Goal: Information Seeking & Learning: Learn about a topic

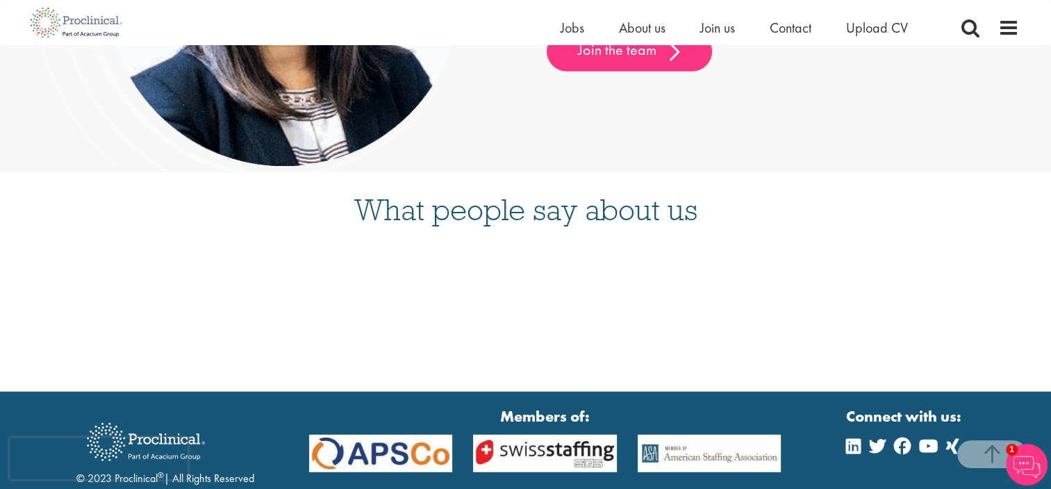
scroll to position [3274, 0]
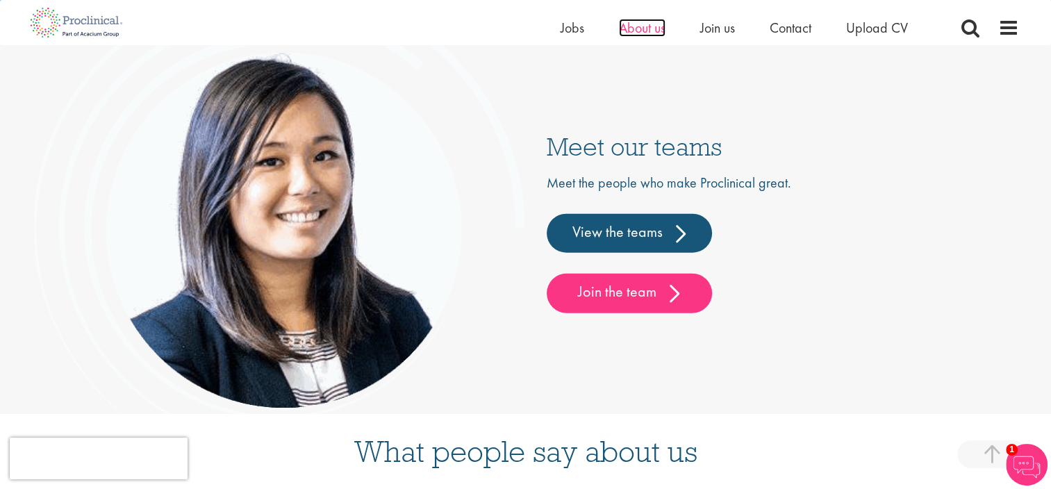
click at [644, 25] on span "About us" at bounding box center [642, 28] width 47 height 18
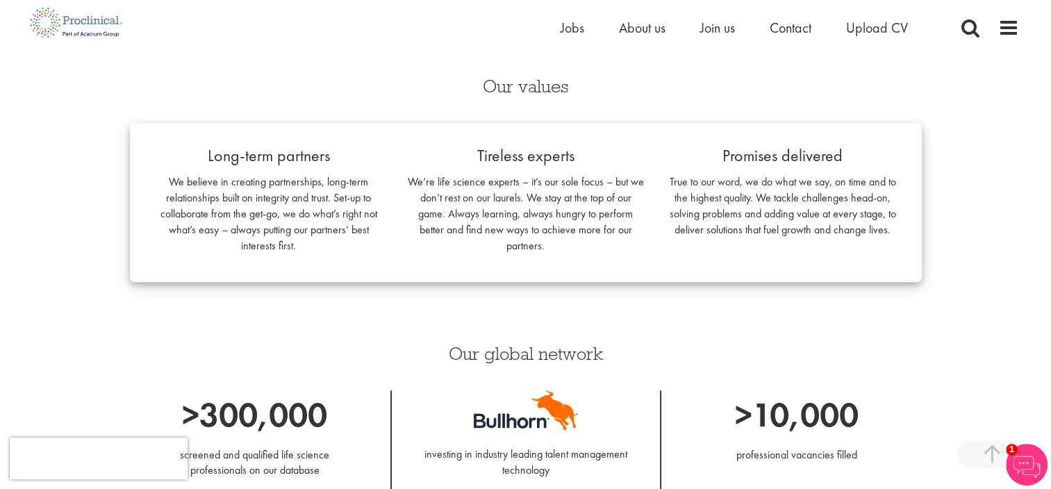
scroll to position [486, 0]
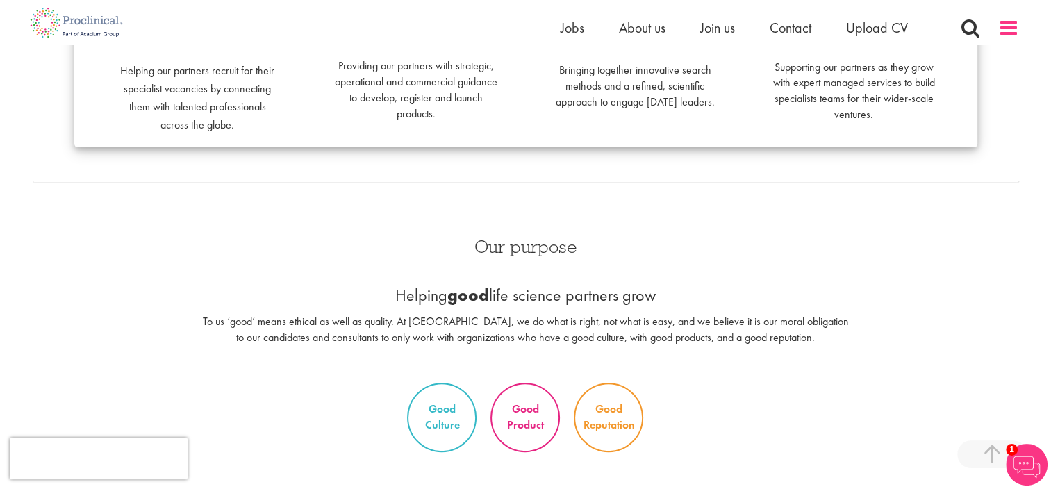
click at [1005, 33] on span at bounding box center [1008, 27] width 21 height 21
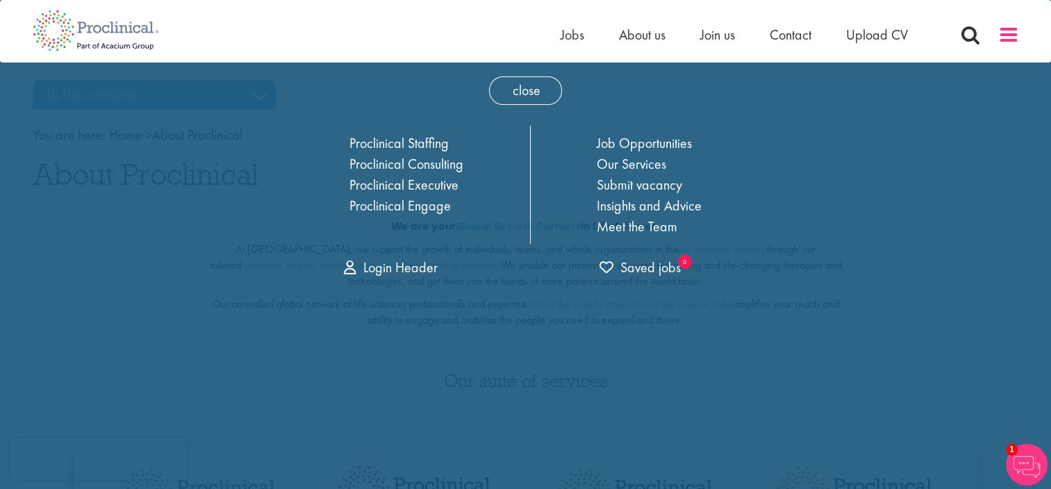
scroll to position [0, 0]
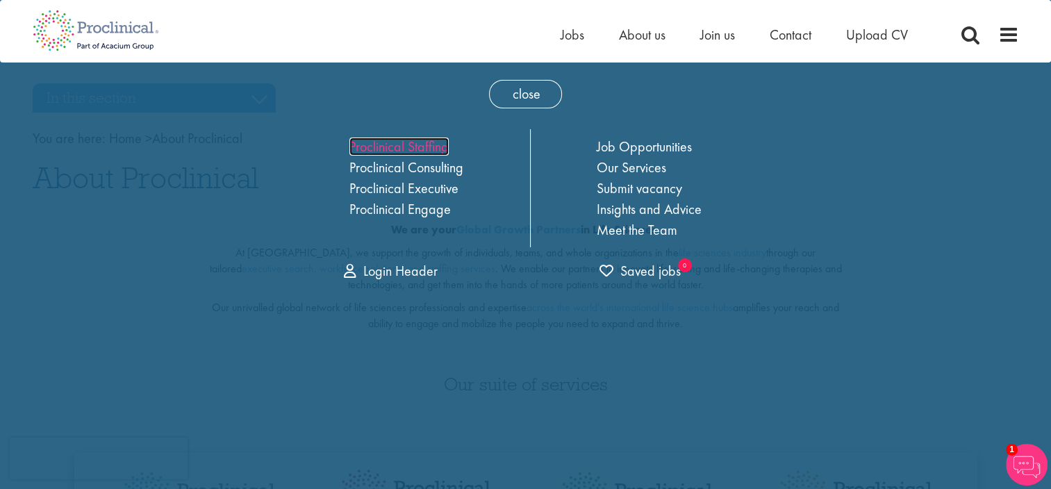
click at [429, 151] on link "Proclinical Staffing" at bounding box center [398, 147] width 99 height 18
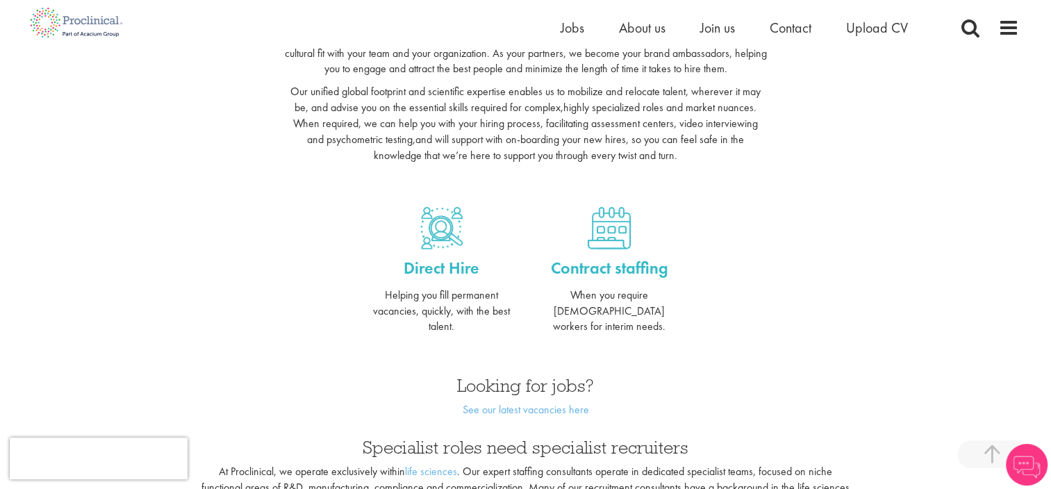
scroll to position [695, 0]
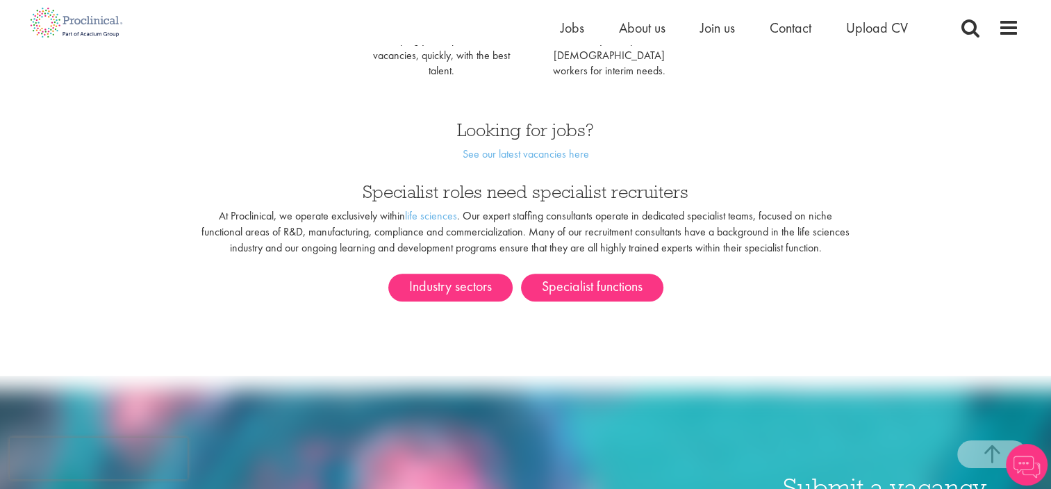
click at [456, 286] on div "Industry sectors Specialist functions" at bounding box center [525, 296] width 1007 height 67
click at [456, 274] on link "Industry sectors" at bounding box center [450, 288] width 124 height 28
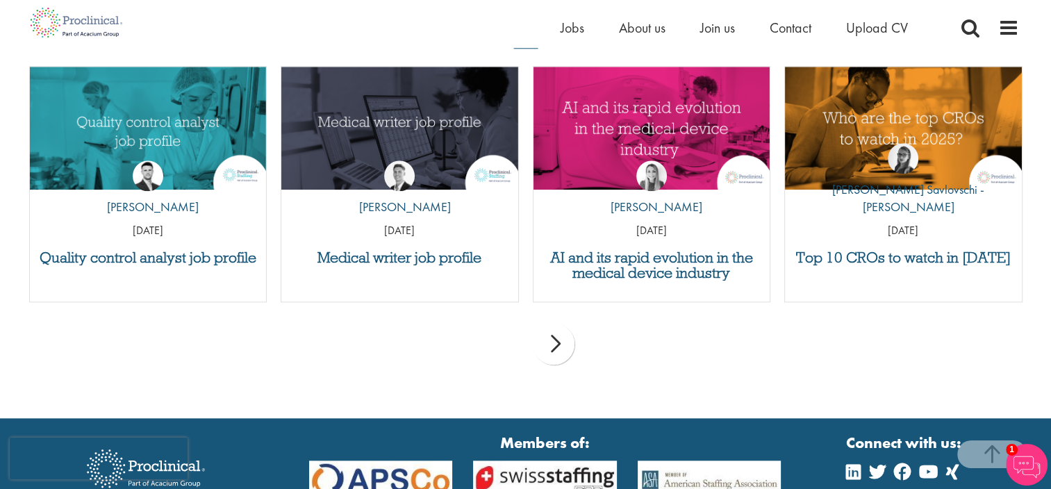
scroll to position [1597, 0]
